Goal: Transaction & Acquisition: Obtain resource

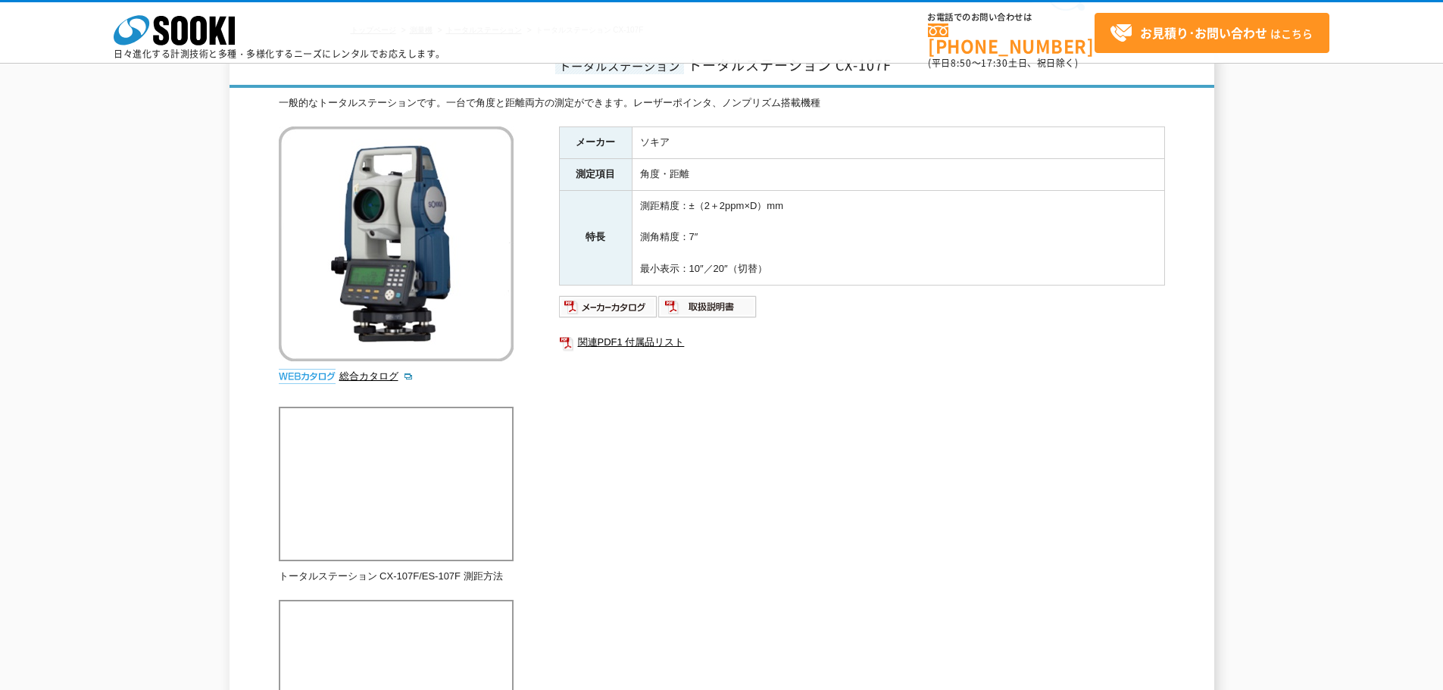
scroll to position [82, 0]
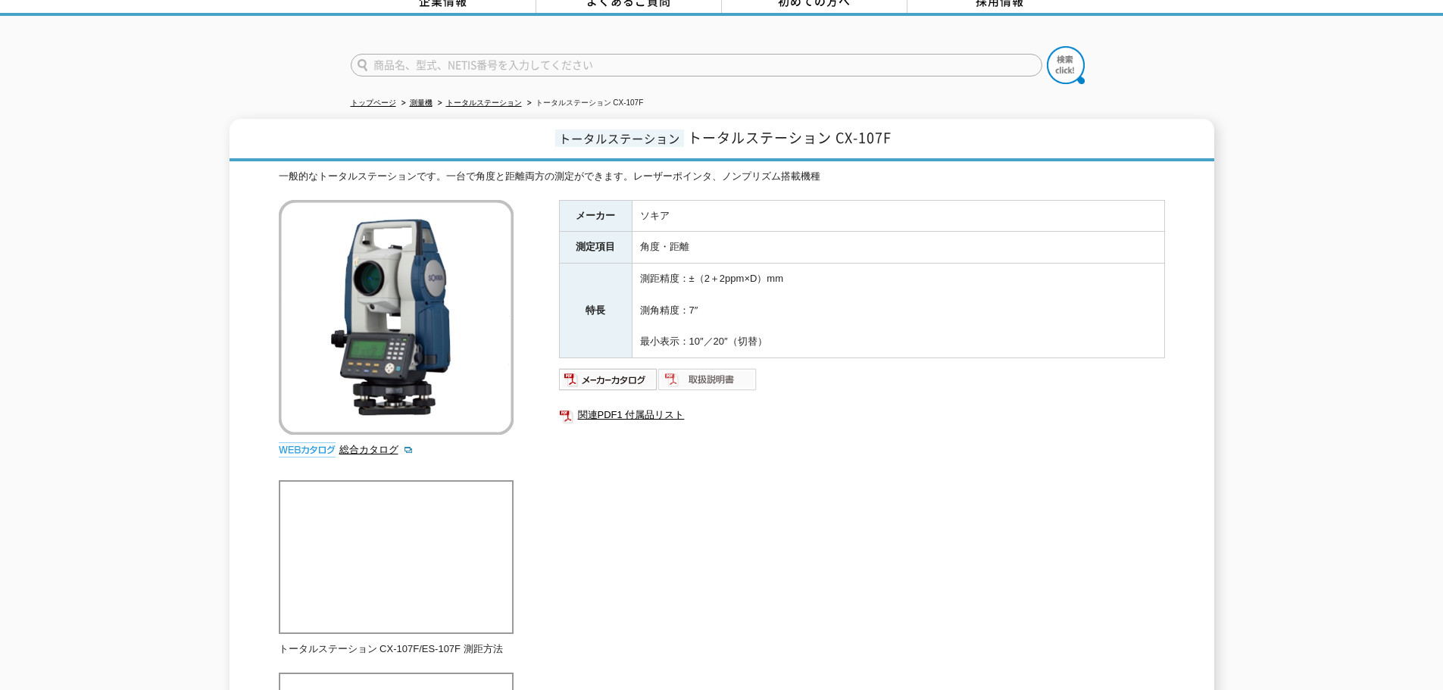
click at [698, 376] on img at bounding box center [707, 379] width 99 height 24
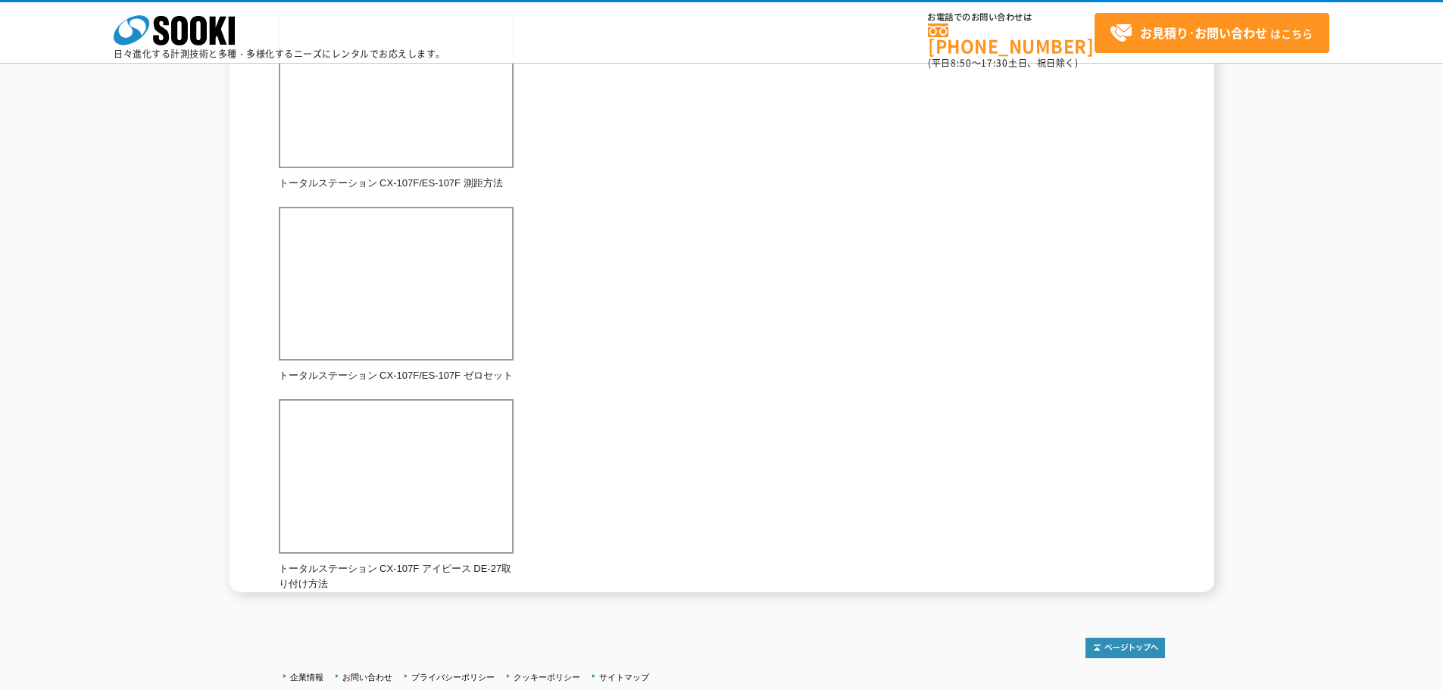
scroll to position [612, 0]
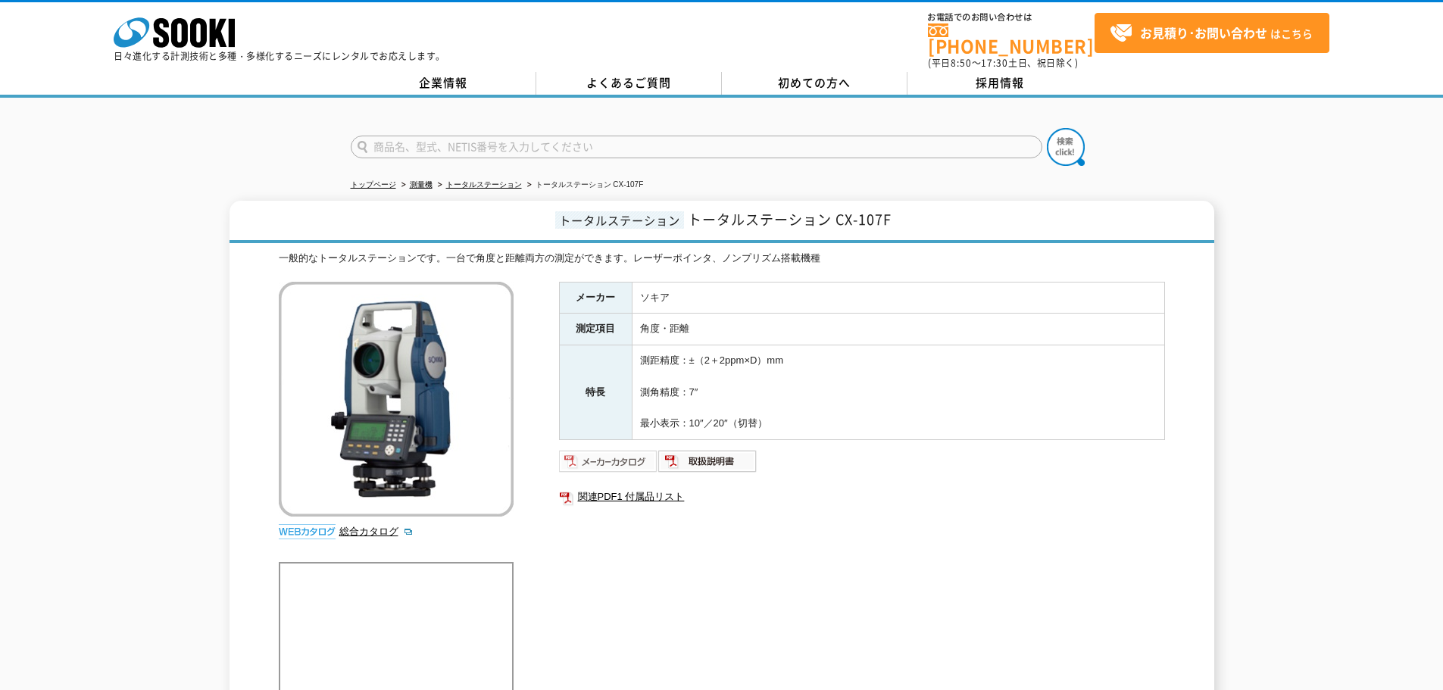
click at [622, 452] on img at bounding box center [608, 461] width 99 height 24
click at [717, 455] on img at bounding box center [707, 461] width 99 height 24
